Goal: Information Seeking & Learning: Learn about a topic

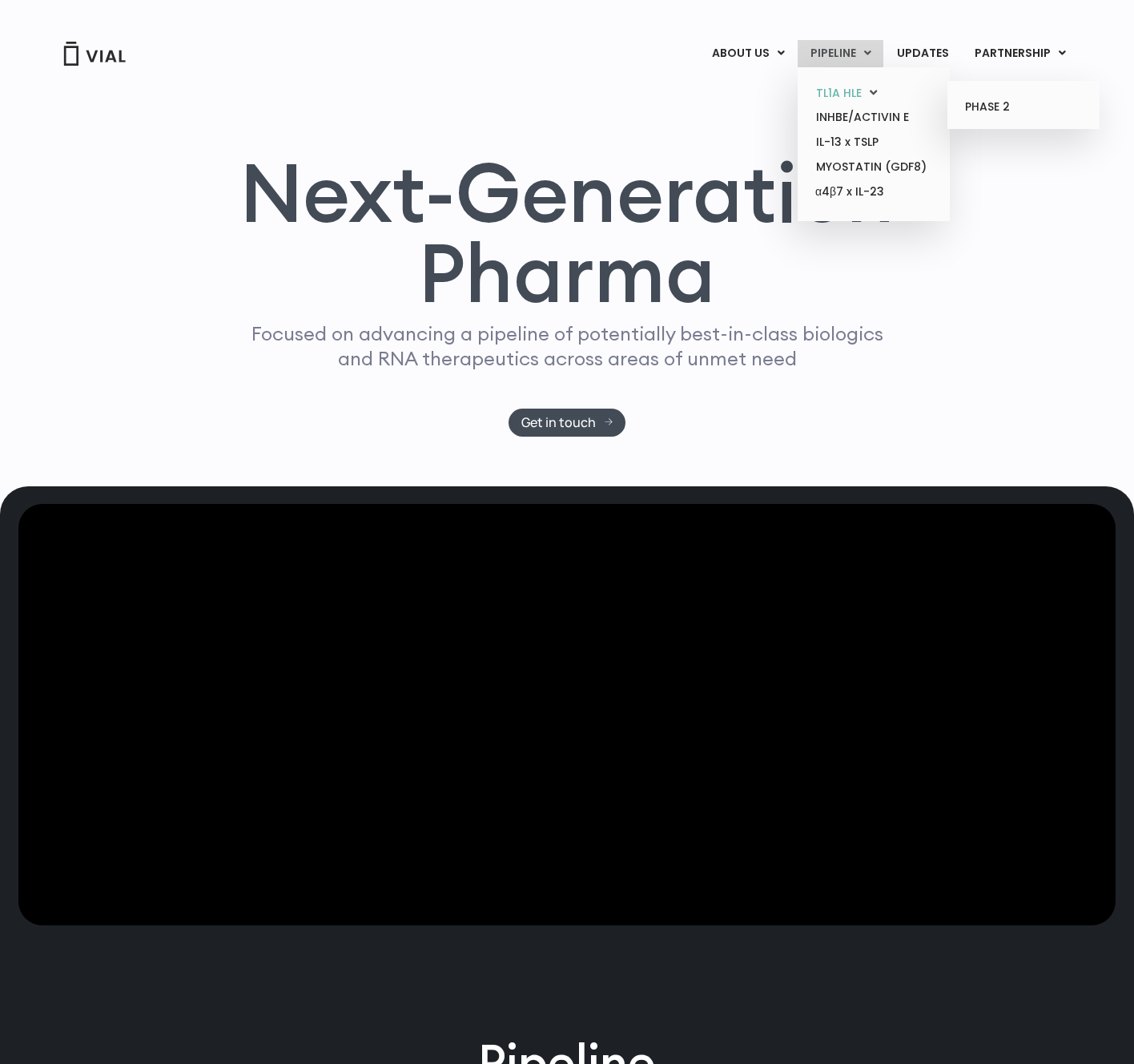
click at [843, 95] on link "TL1A HLE" at bounding box center [873, 93] width 140 height 25
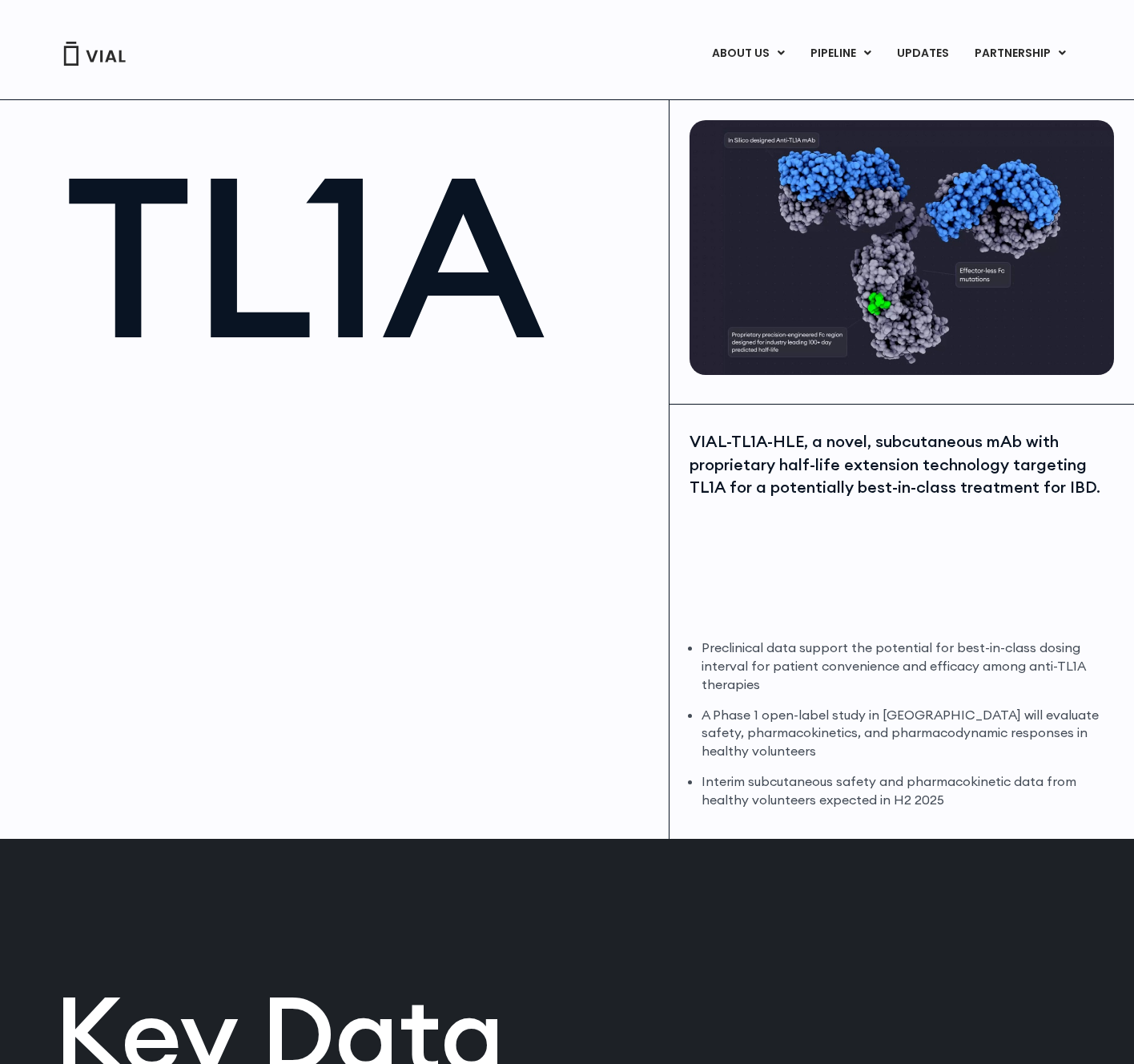
click at [710, 438] on div "VIAL-TL1A-HLE, a novel, subcutaneous mAb with proprietary half-life extension t…" at bounding box center [901, 464] width 424 height 69
drag, startPoint x: 710, startPoint y: 438, endPoint x: 781, endPoint y: 438, distance: 71.0
click at [781, 438] on div "VIAL-TL1A-HLE, a novel, subcutaneous mAb with proprietary half-life extension t…" at bounding box center [901, 464] width 424 height 69
copy div "VIAL-TL1A-HLE"
click at [888, 496] on div "VIAL-TL1A-HLE, a novel, subcutaneous mAb with proprietary half-life extension t…" at bounding box center [901, 464] width 424 height 69
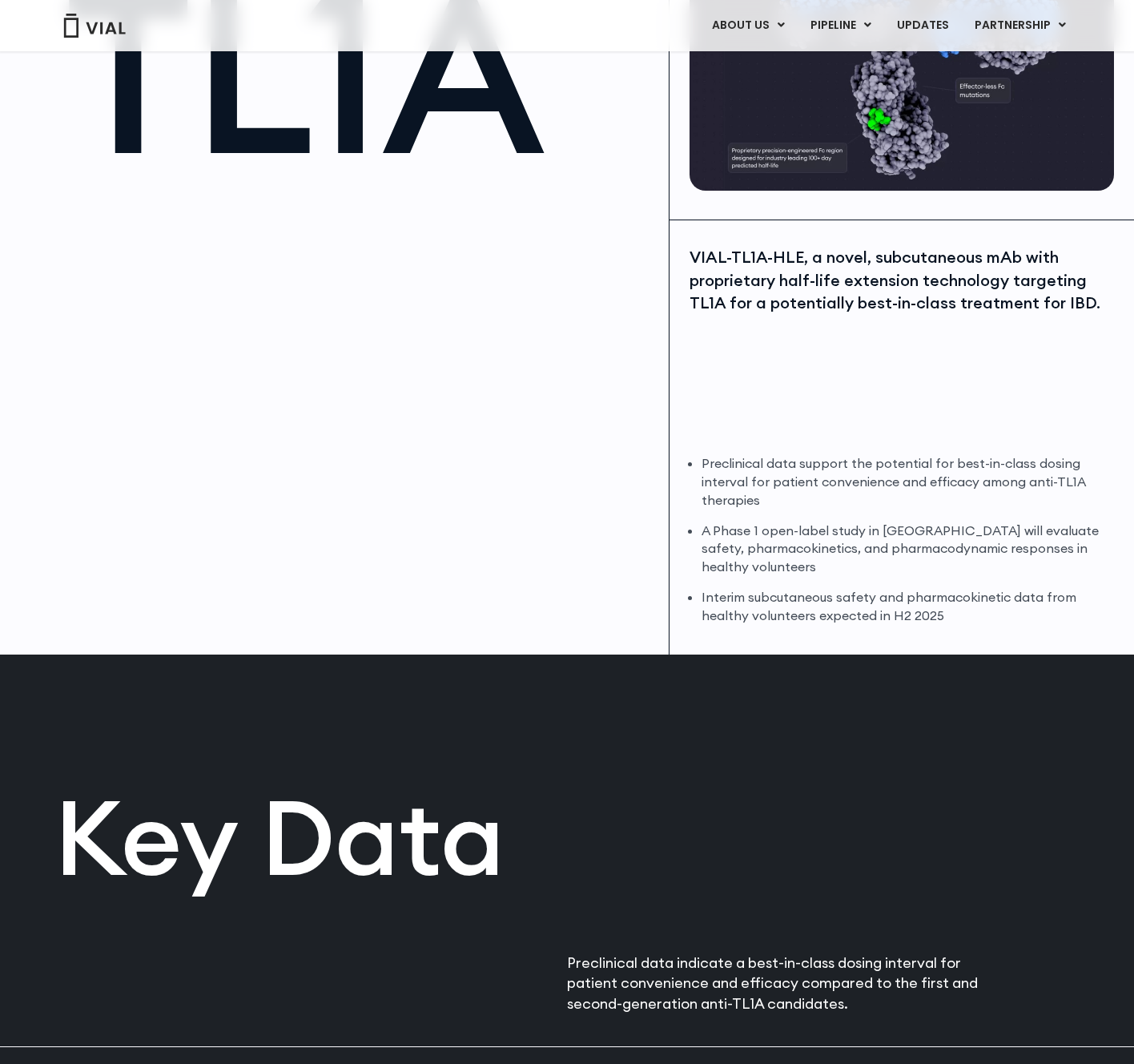
scroll to position [187, 0]
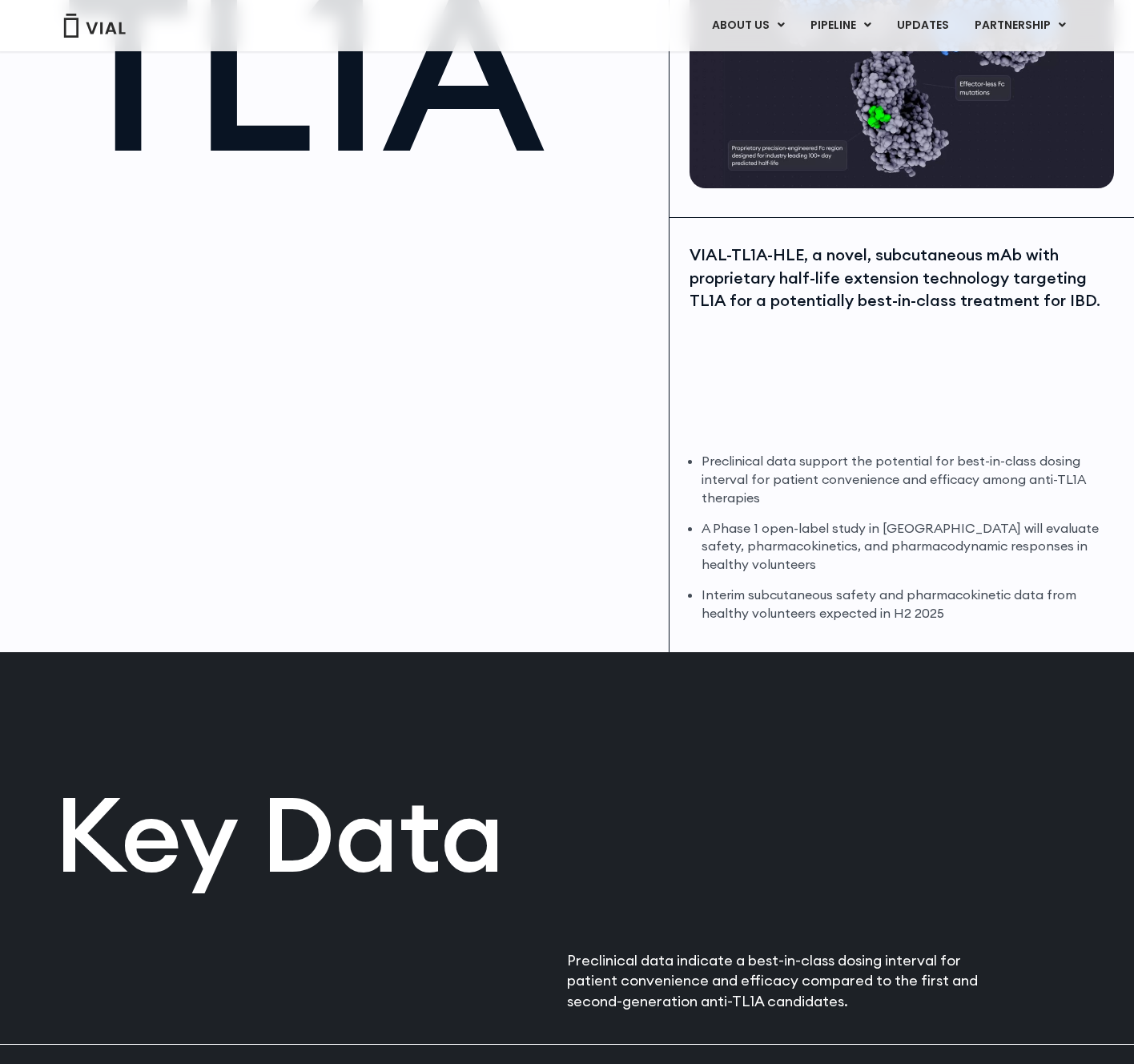
click at [841, 369] on div "VIAL-TL1A-HLE, a novel, subcutaneous mAb with proprietary half-life extension t…" at bounding box center [901, 339] width 424 height 192
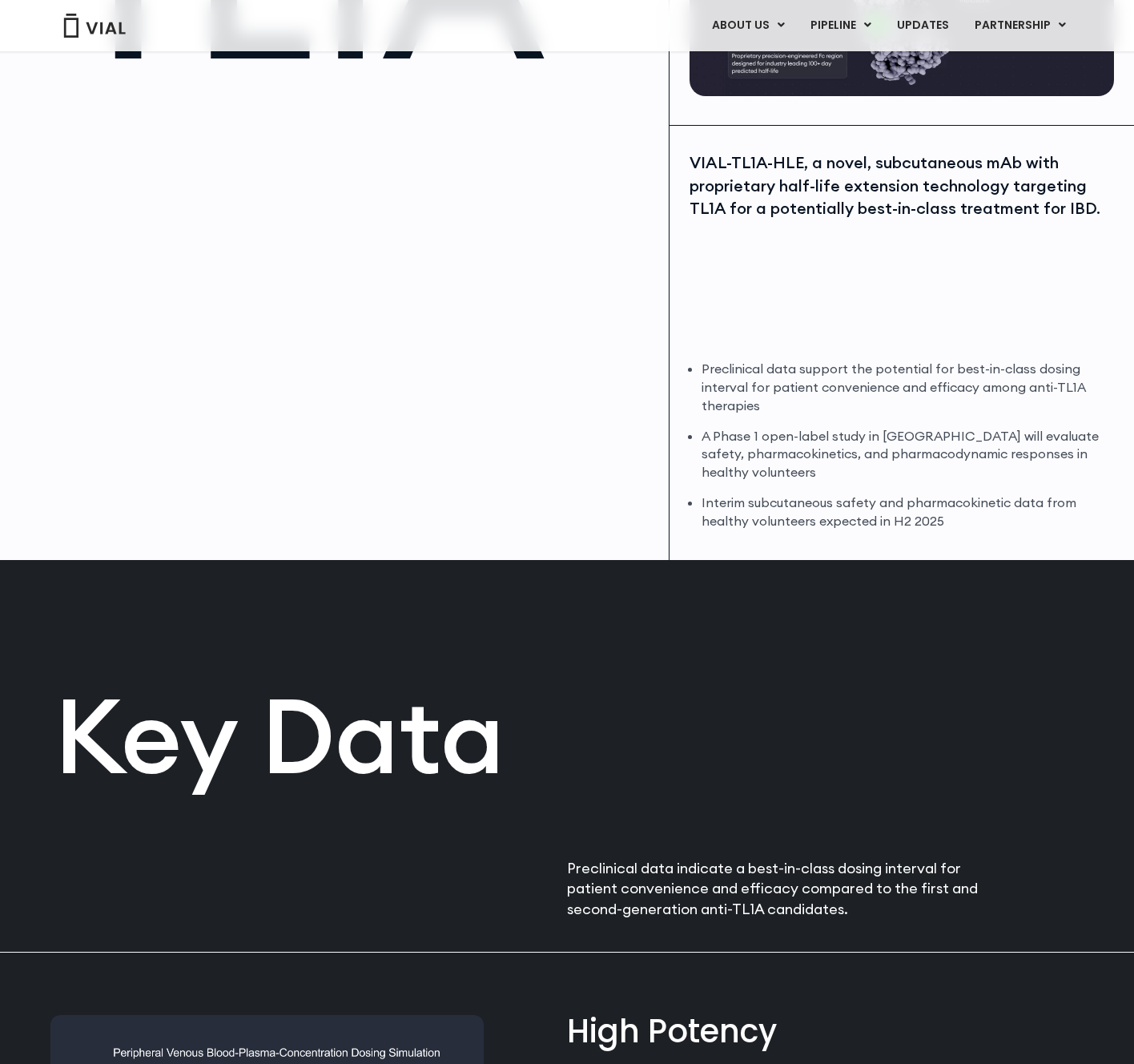
scroll to position [287, 0]
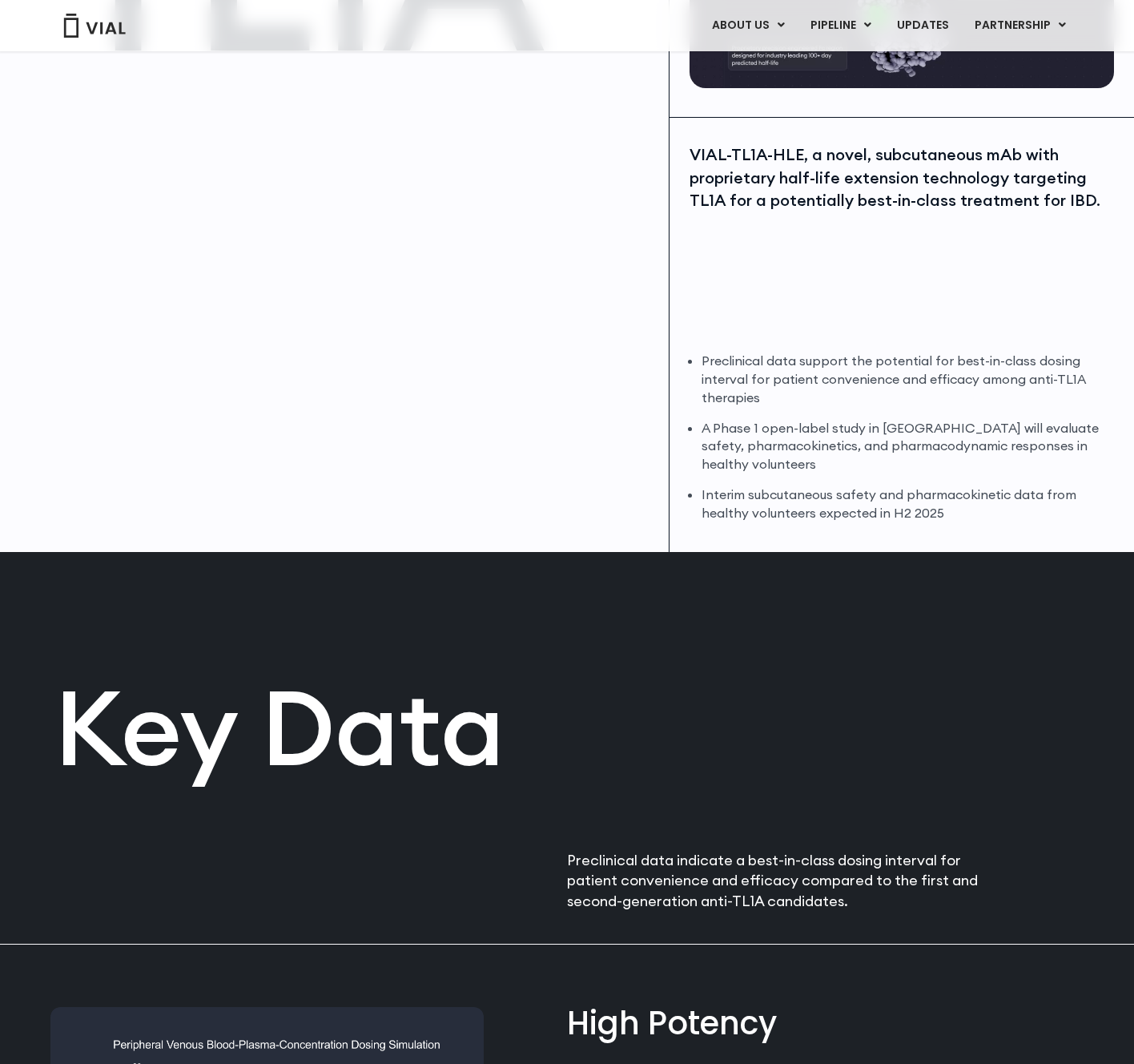
click at [841, 369] on li "Preclinical data support the potential for best-in-class dosing interval for pa…" at bounding box center [908, 379] width 412 height 55
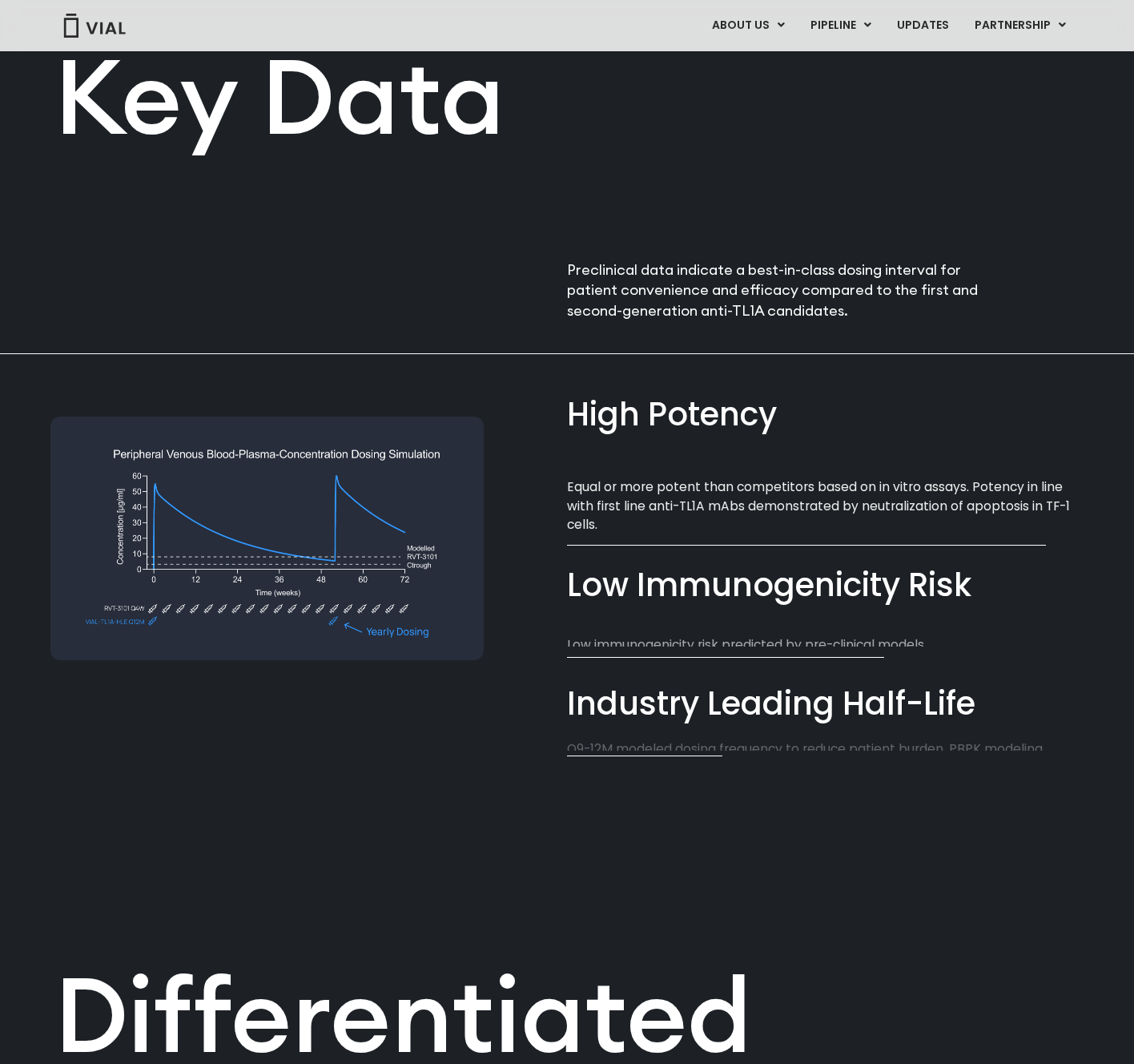
click at [841, 370] on section "High Potency​ Equal or more potent than competitors based on in vitro assays. P…" at bounding box center [824, 561] width 517 height 415
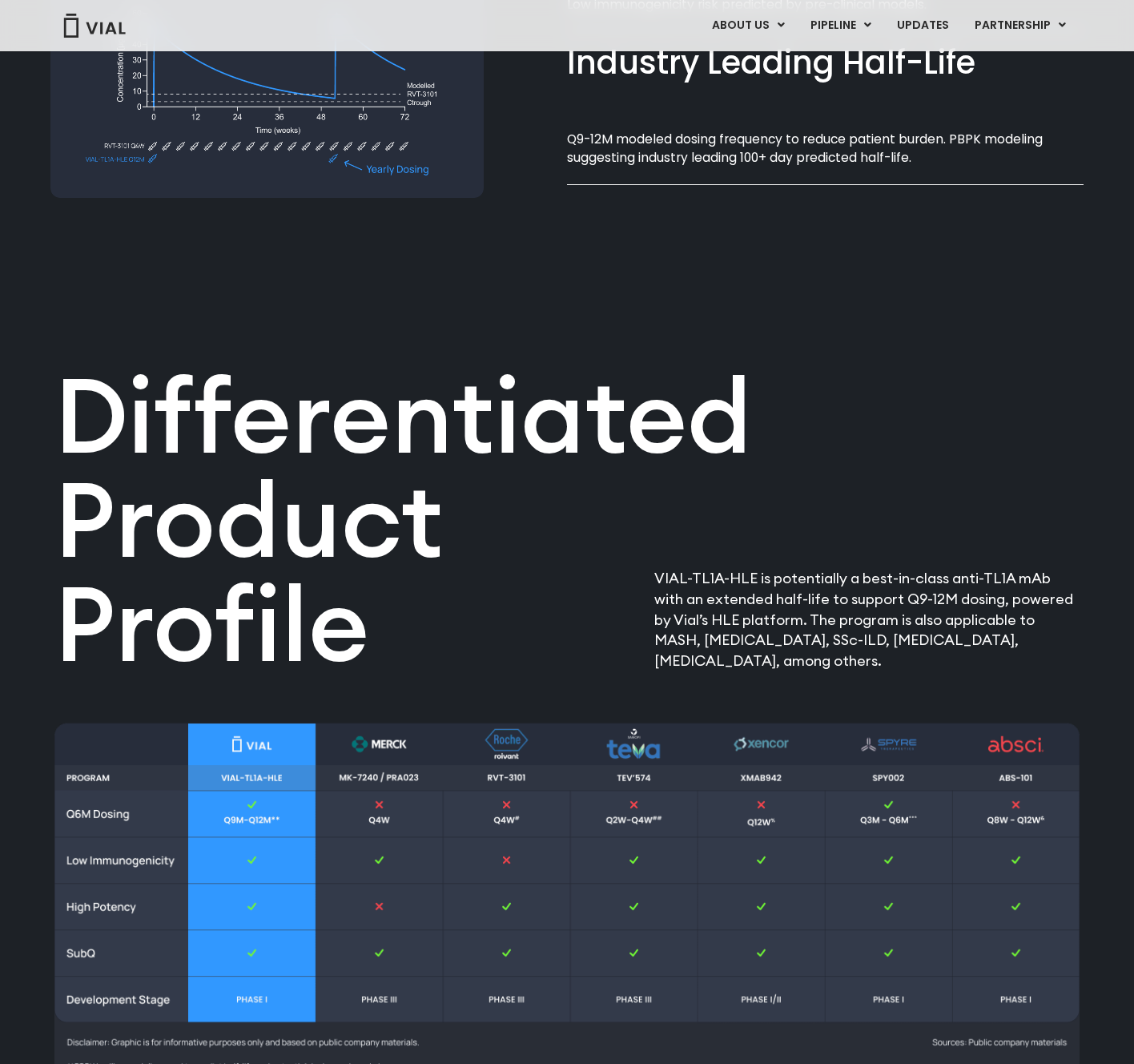
scroll to position [1851, 0]
